Goal: Information Seeking & Learning: Learn about a topic

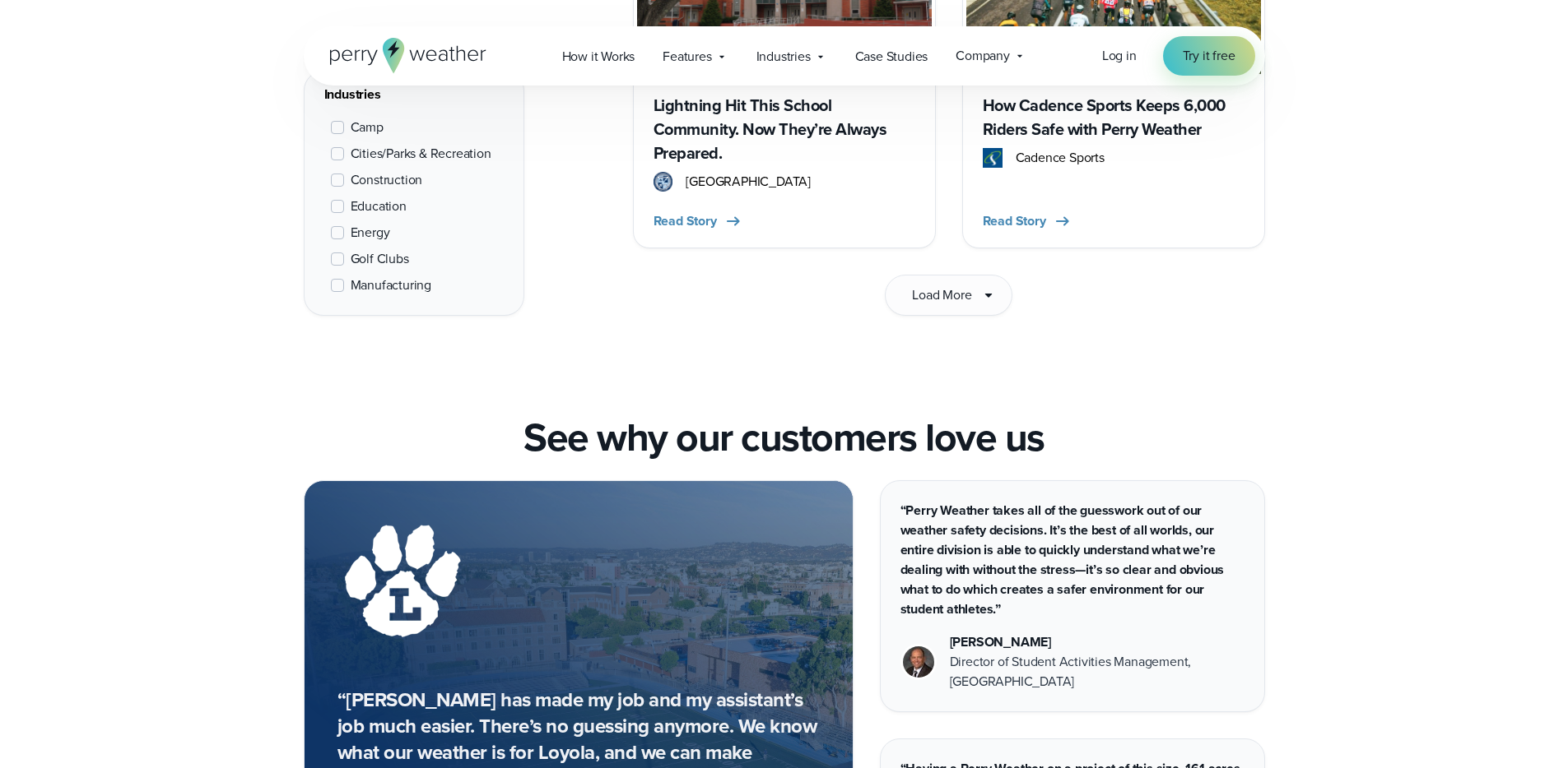
scroll to position [2809, 0]
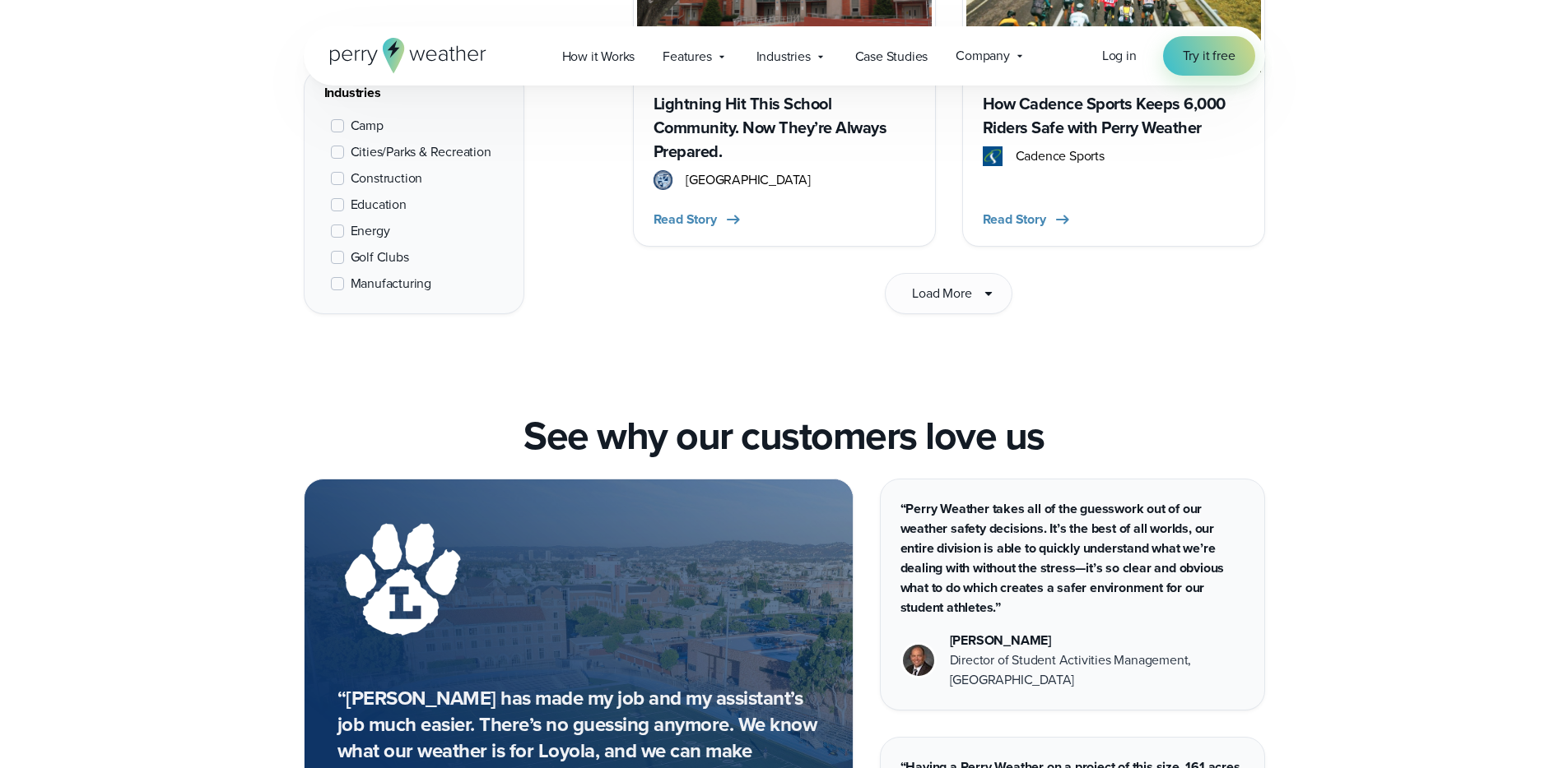
click at [365, 195] on span "Education" at bounding box center [379, 205] width 56 height 19
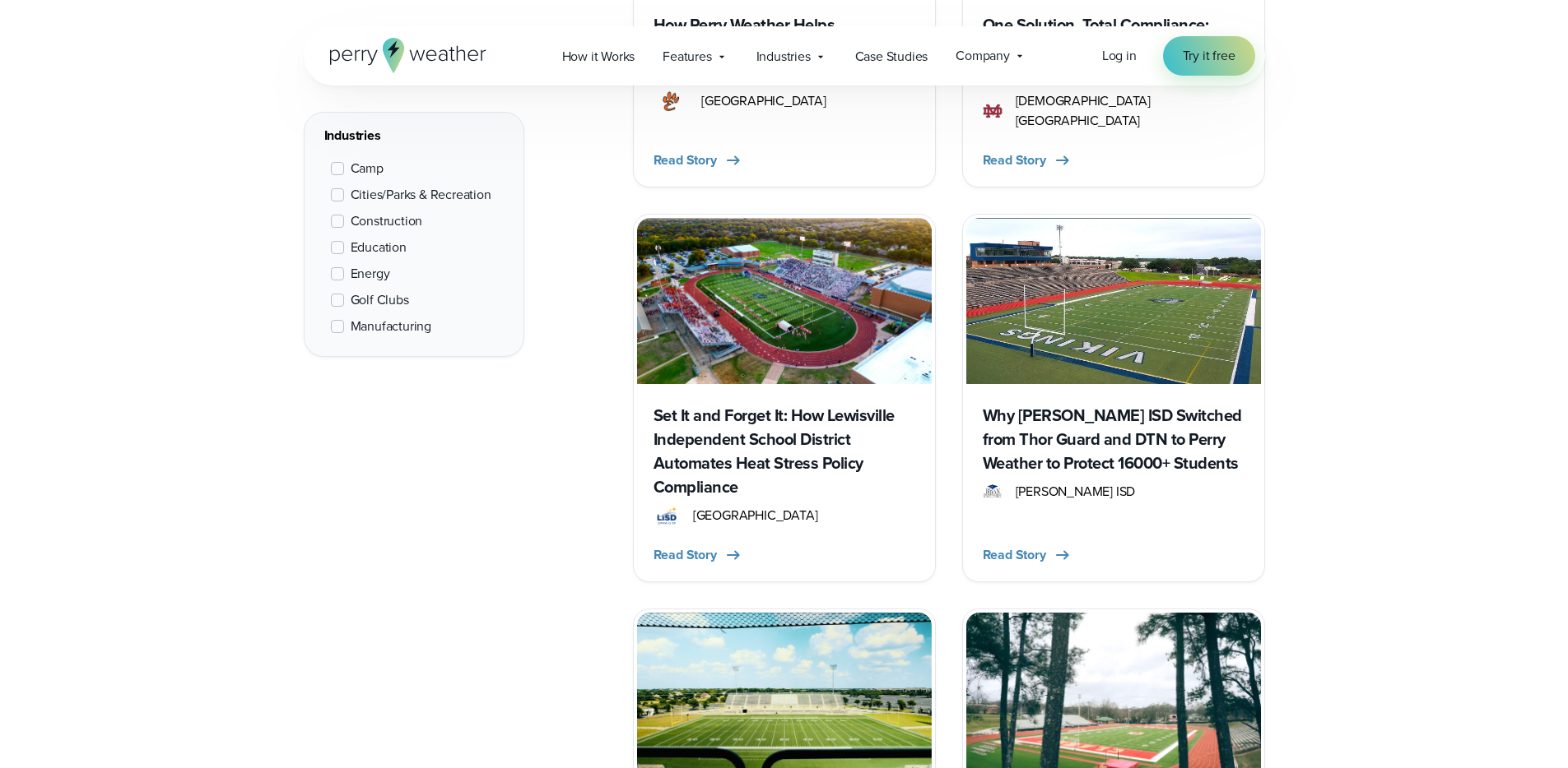
scroll to position [2472, 0]
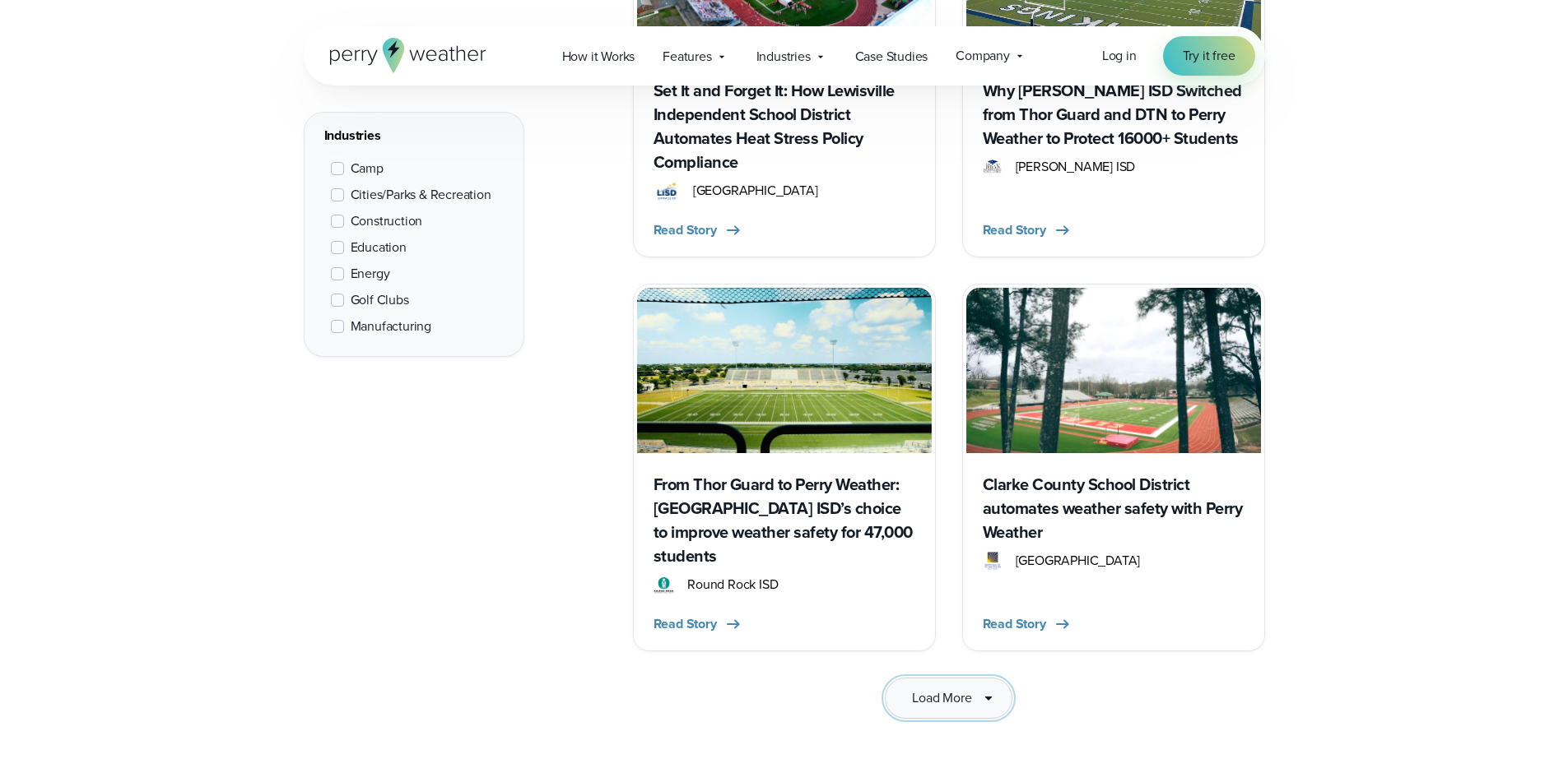
click at [934, 688] on span "Load More" at bounding box center [941, 698] width 59 height 19
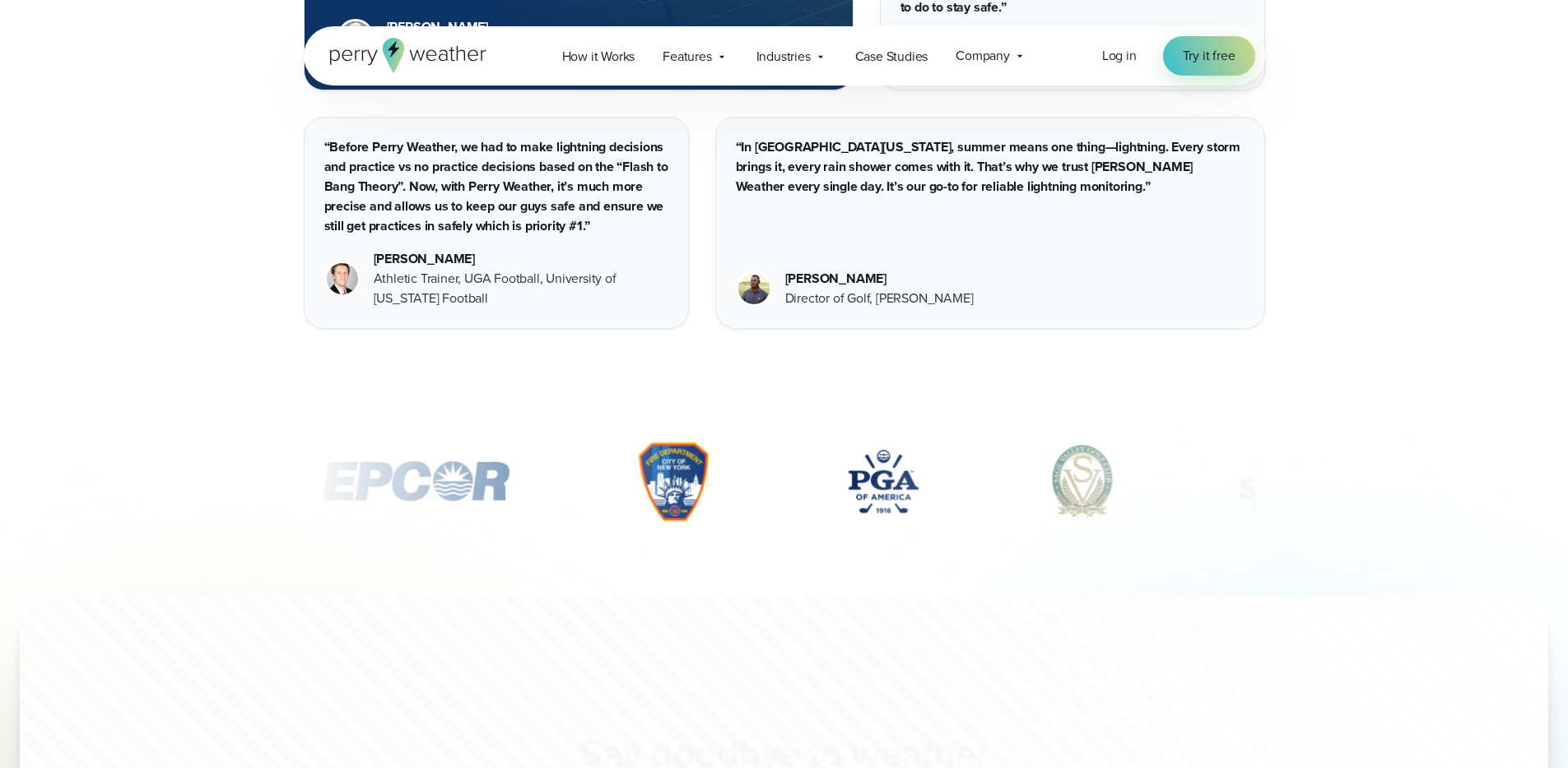
scroll to position [6556, 0]
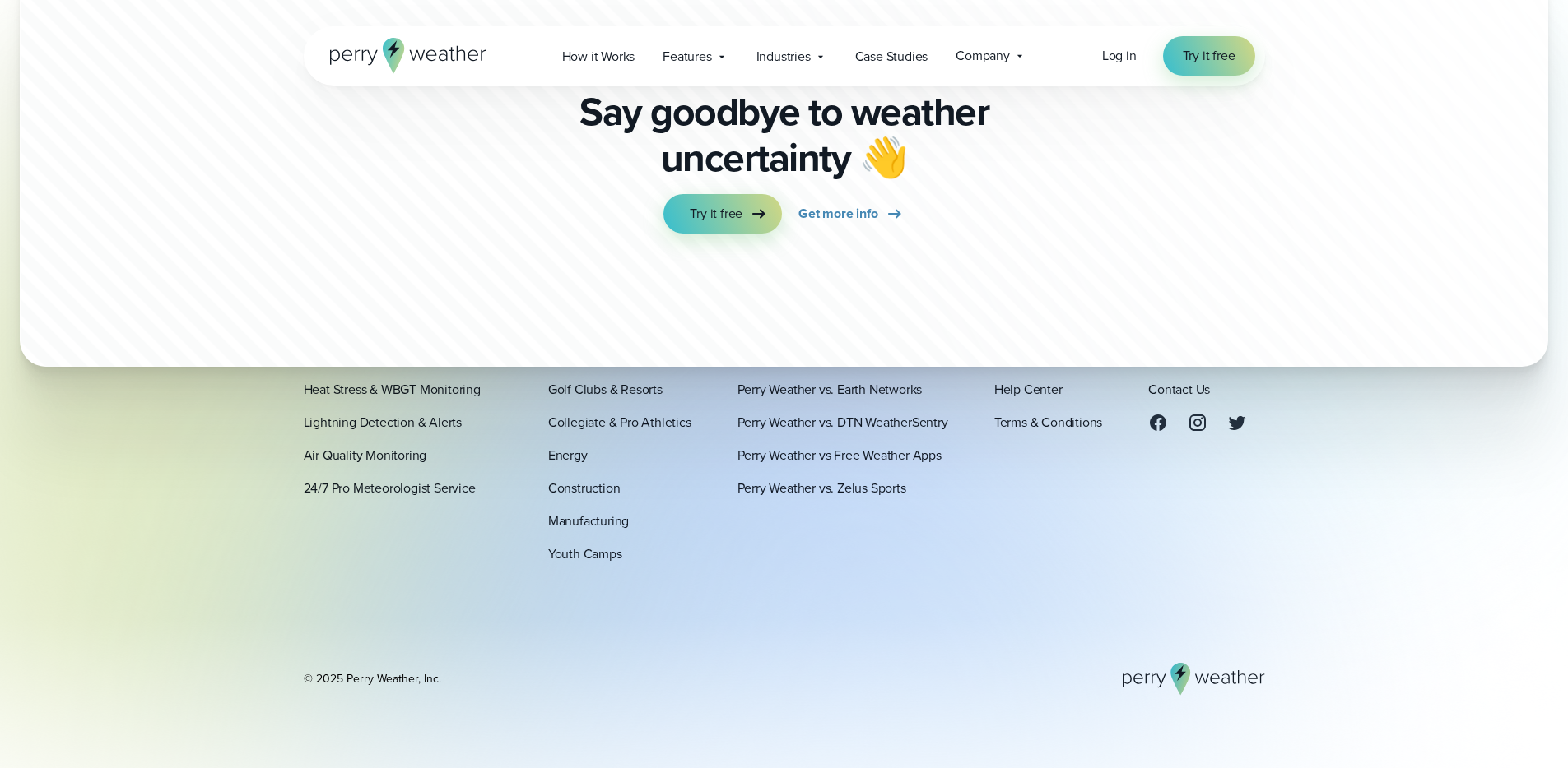
click at [418, 42] on icon at bounding box center [408, 55] width 156 height 35
